Goal: Information Seeking & Learning: Compare options

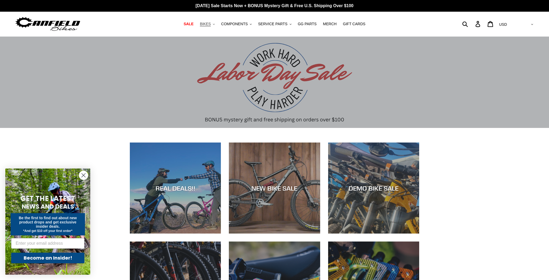
click at [211, 23] on span "BIKES" at bounding box center [205, 24] width 11 height 5
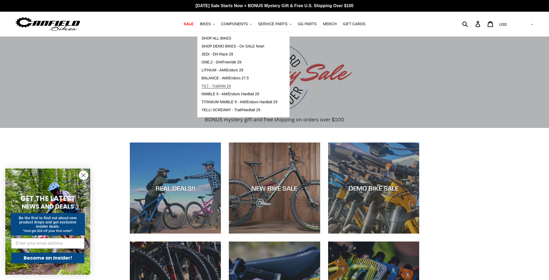
click at [207, 85] on span "TILT - Trail/AM 29" at bounding box center [215, 86] width 29 height 5
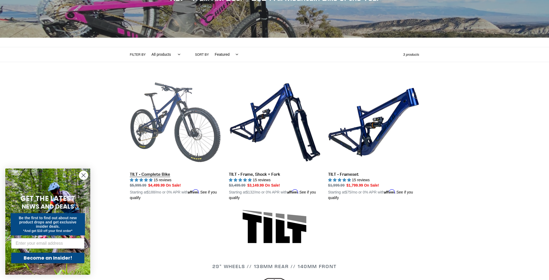
scroll to position [75, 0]
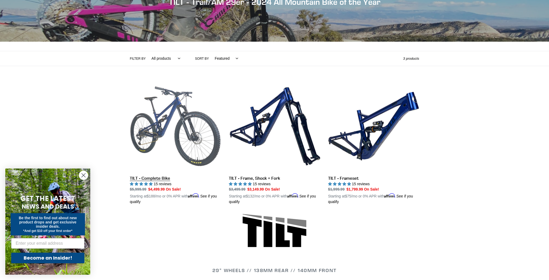
click at [198, 154] on link "TILT - Complete Bike" at bounding box center [175, 143] width 91 height 124
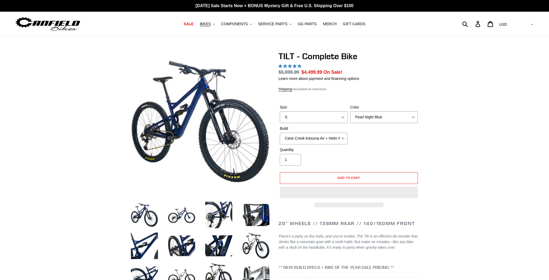
select select "highest-rating"
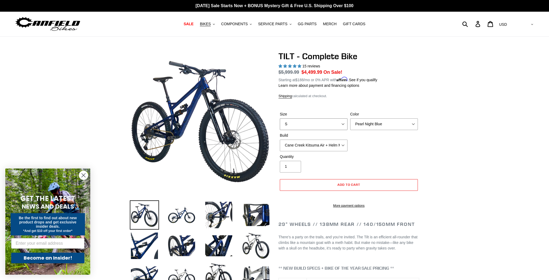
click at [337, 125] on select "S M L" at bounding box center [314, 124] width 68 height 12
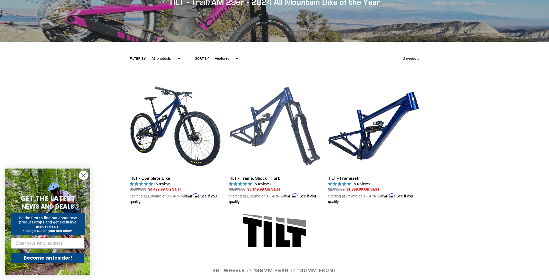
click at [280, 126] on link "TILT - Frame, Shock + Fork" at bounding box center [274, 143] width 91 height 124
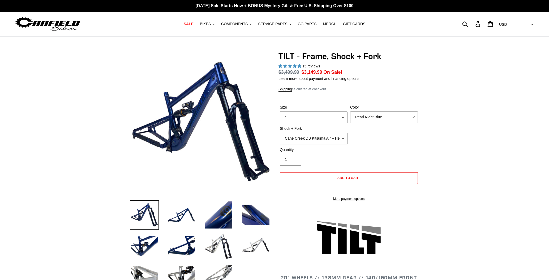
select select "highest-rating"
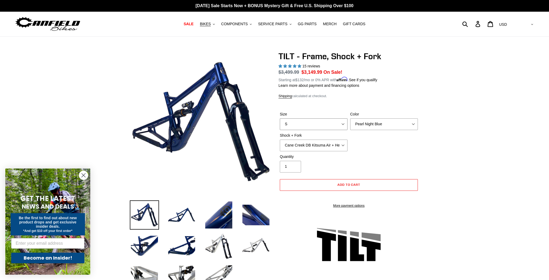
click at [327, 128] on select "S M L XL" at bounding box center [314, 124] width 68 height 12
select select "XL"
click at [280, 118] on select "S M L XL" at bounding box center [314, 124] width 68 height 12
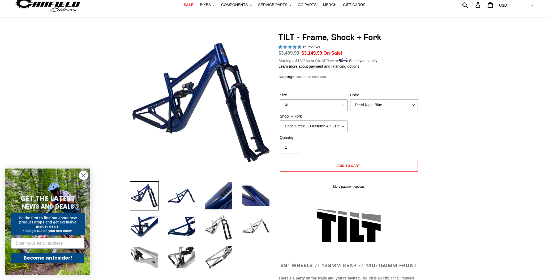
scroll to position [41, 0]
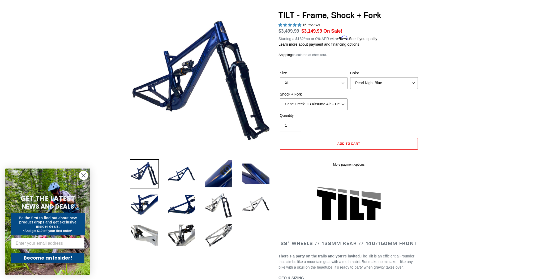
click at [343, 105] on select "Cane Creek DB Kitsuma Air + Helm MKII 140mm Cane Creek DB Kitsuma Air + Fox 36 …" at bounding box center [314, 104] width 68 height 12
click at [280, 98] on select "Cane Creek DB Kitsuma Air + Helm MKII 140mm Cane Creek DB Kitsuma Air + Fox 36 …" at bounding box center [314, 104] width 68 height 12
click at [343, 103] on select "Cane Creek DB Kitsuma Air + Helm MKII 140mm Cane Creek DB Kitsuma Air + Fox 36 …" at bounding box center [314, 104] width 68 height 12
select select "Cane Creek DB Kitsuma Air + Helm MKII 140mm"
click at [280, 98] on select "Cane Creek DB Kitsuma Air + Helm MKII 140mm Cane Creek DB Kitsuma Air + Fox 36 …" at bounding box center [314, 104] width 68 height 12
